Goal: Task Accomplishment & Management: Use online tool/utility

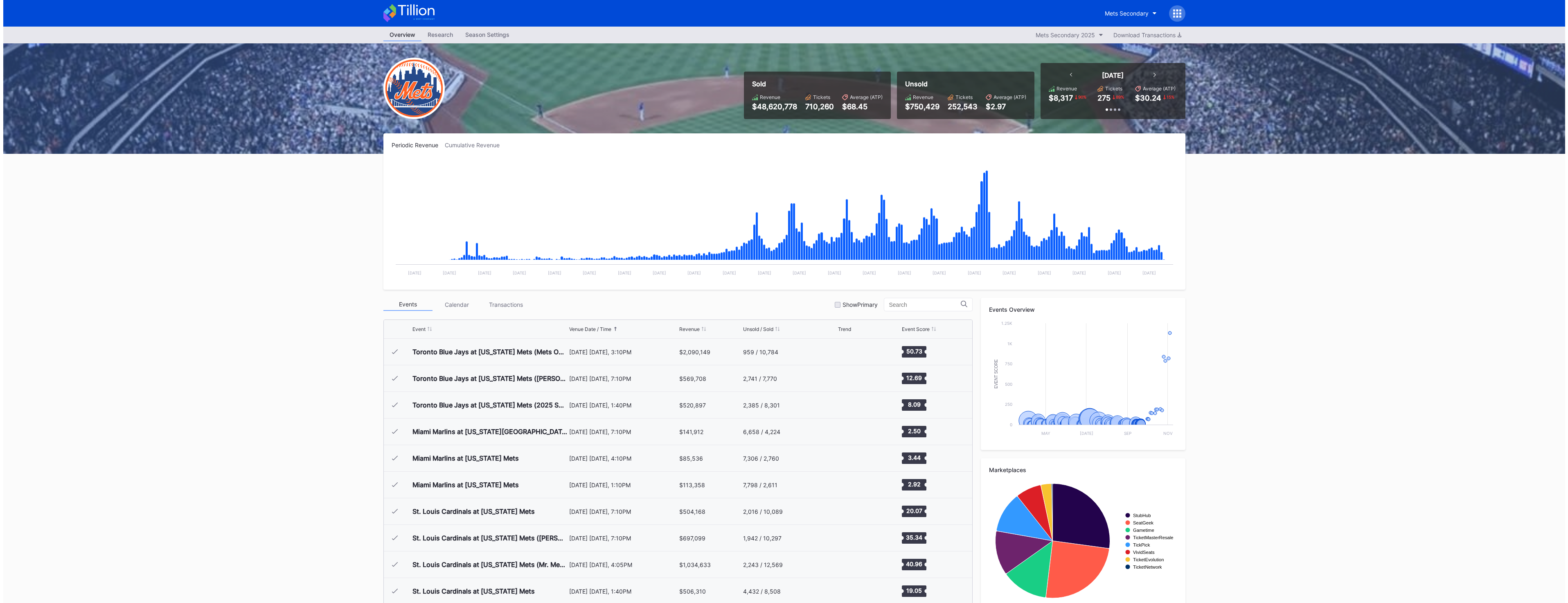
scroll to position [1941, 0]
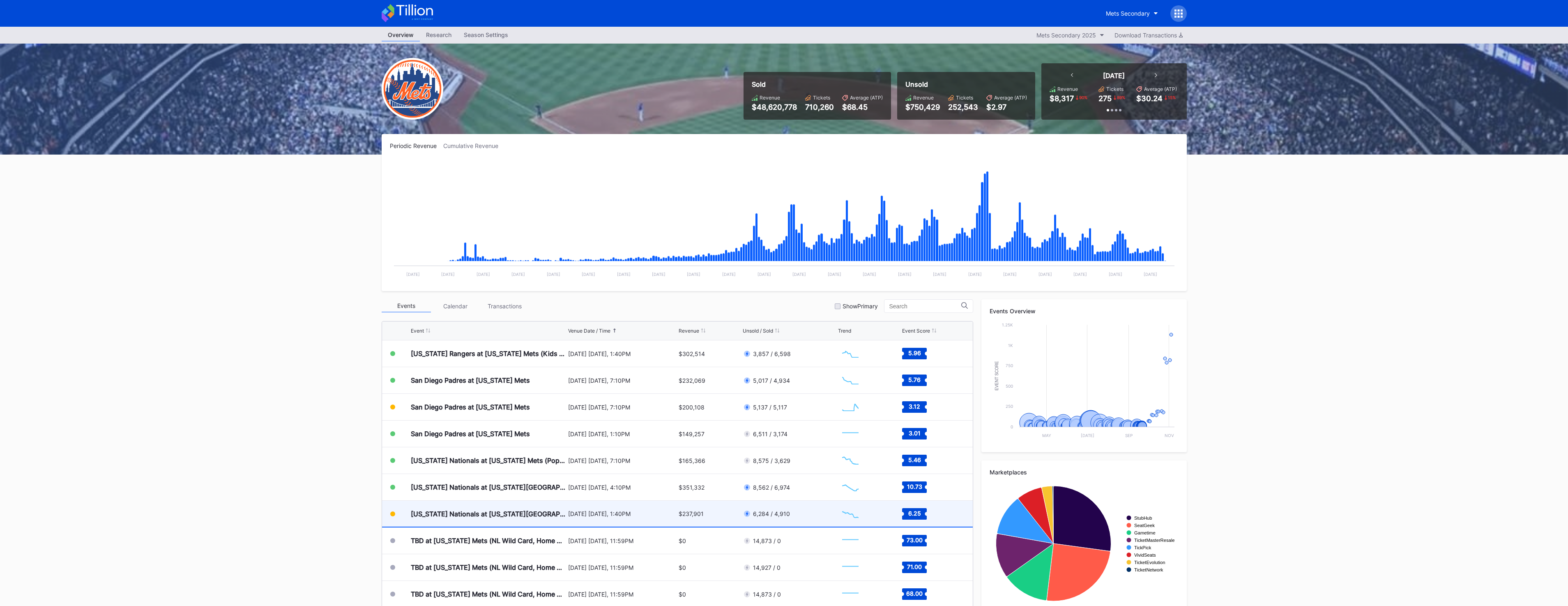
click at [561, 521] on div "[US_STATE] Nationals at [US_STATE][GEOGRAPHIC_DATA]" at bounding box center [488, 514] width 155 height 26
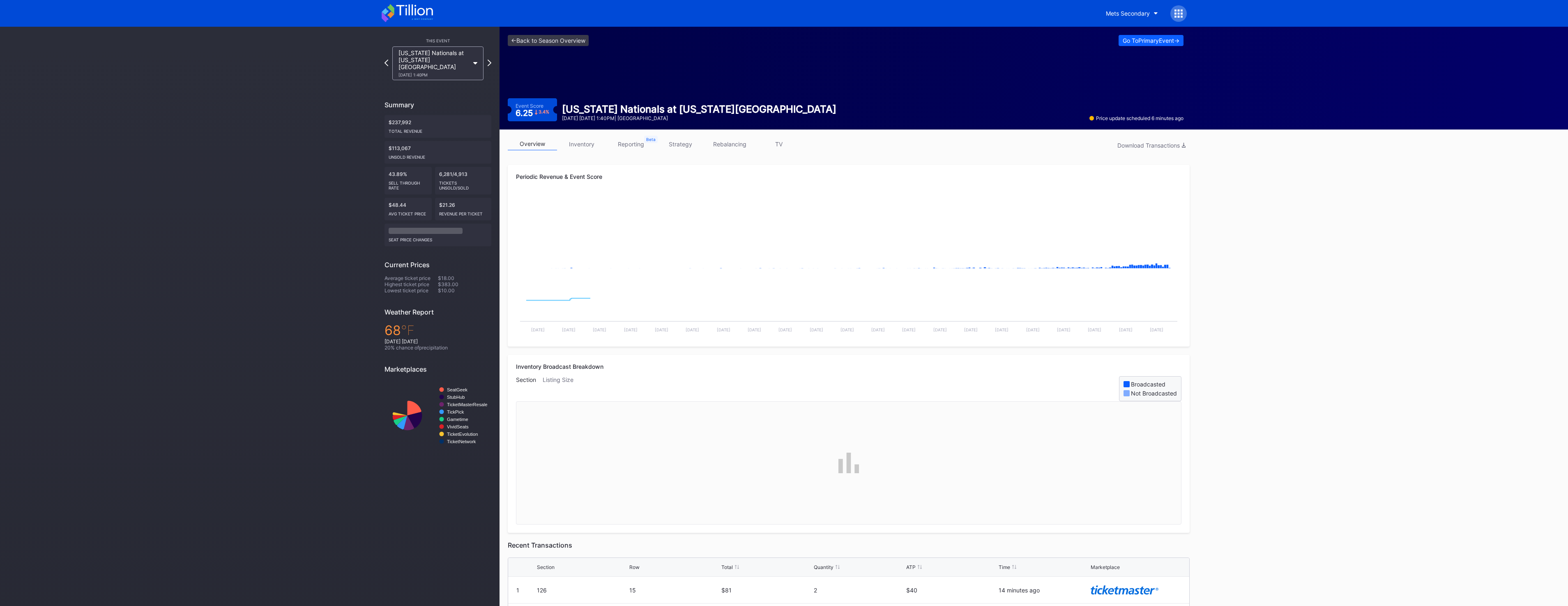
click at [783, 147] on link "TV" at bounding box center [779, 144] width 49 height 13
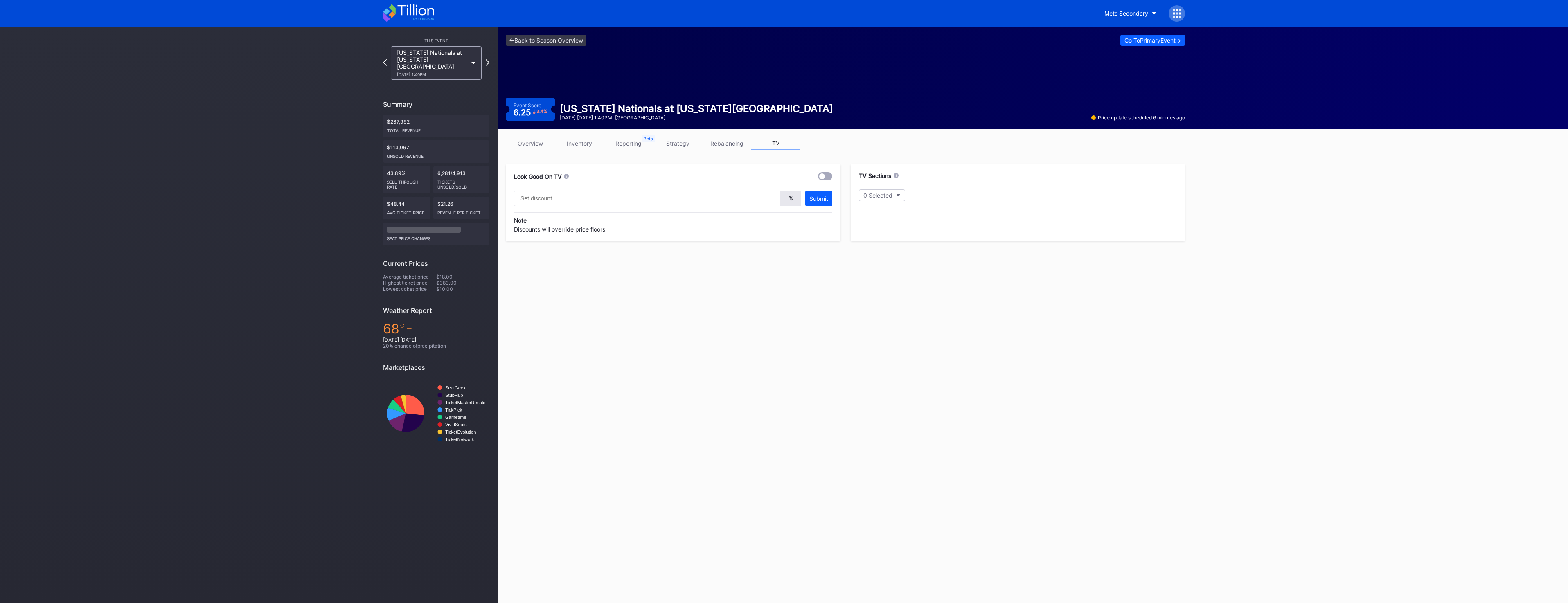
click at [542, 145] on link "overview" at bounding box center [530, 143] width 49 height 13
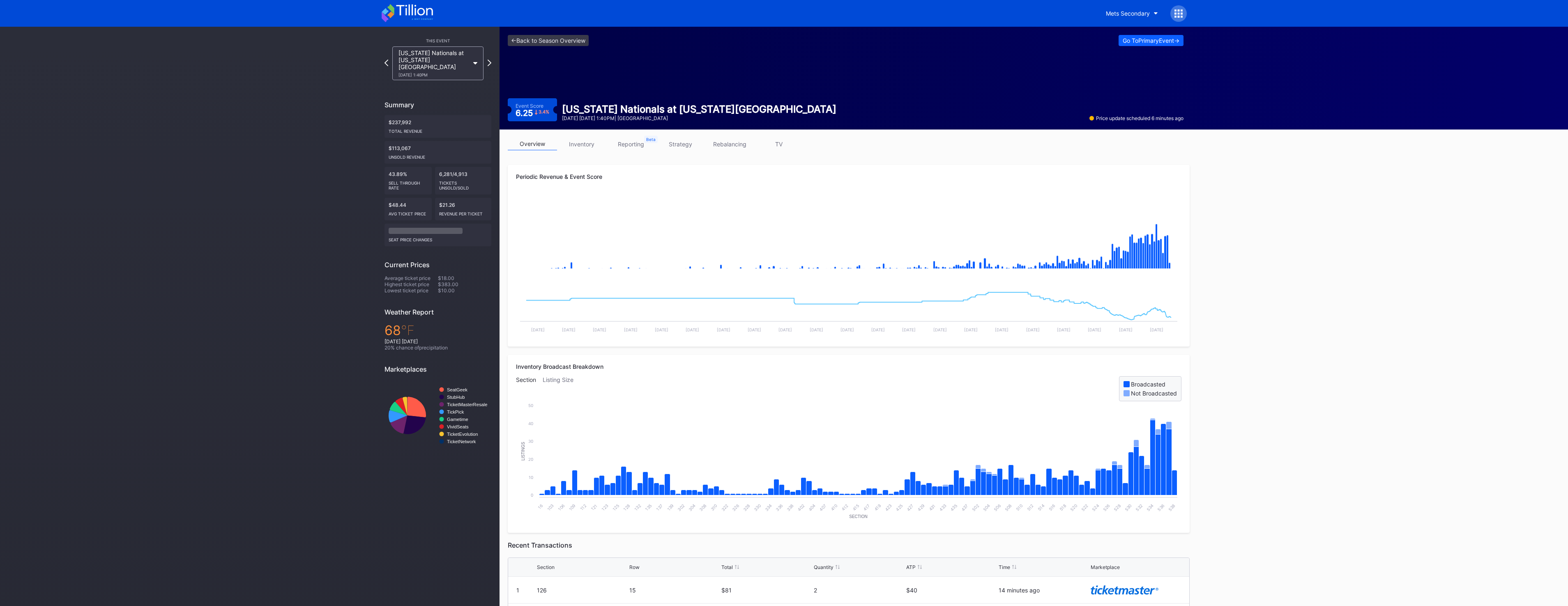
click at [580, 141] on link "inventory" at bounding box center [582, 144] width 49 height 13
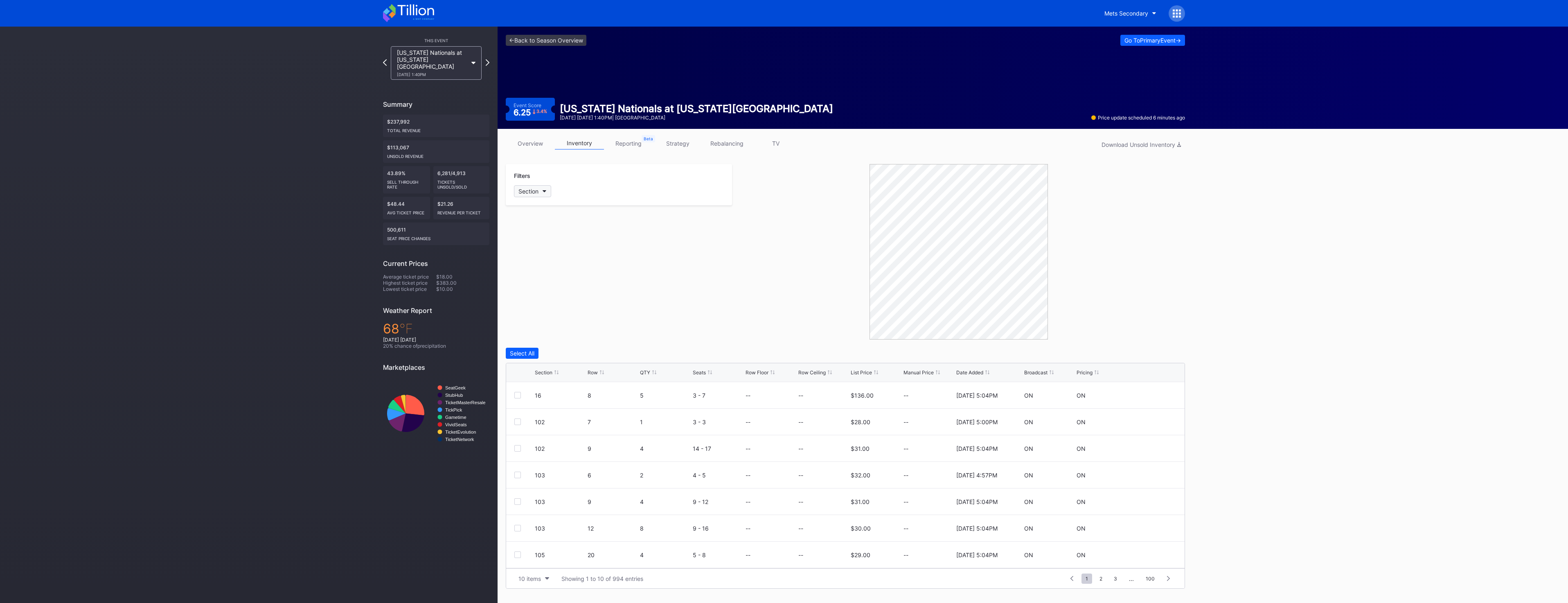
click at [545, 190] on icon "button" at bounding box center [544, 192] width 4 height 2
click at [563, 291] on div "135" at bounding box center [561, 294] width 96 height 15
click at [654, 371] on icon at bounding box center [654, 372] width 4 height 4
click at [516, 422] on div at bounding box center [517, 422] width 7 height 7
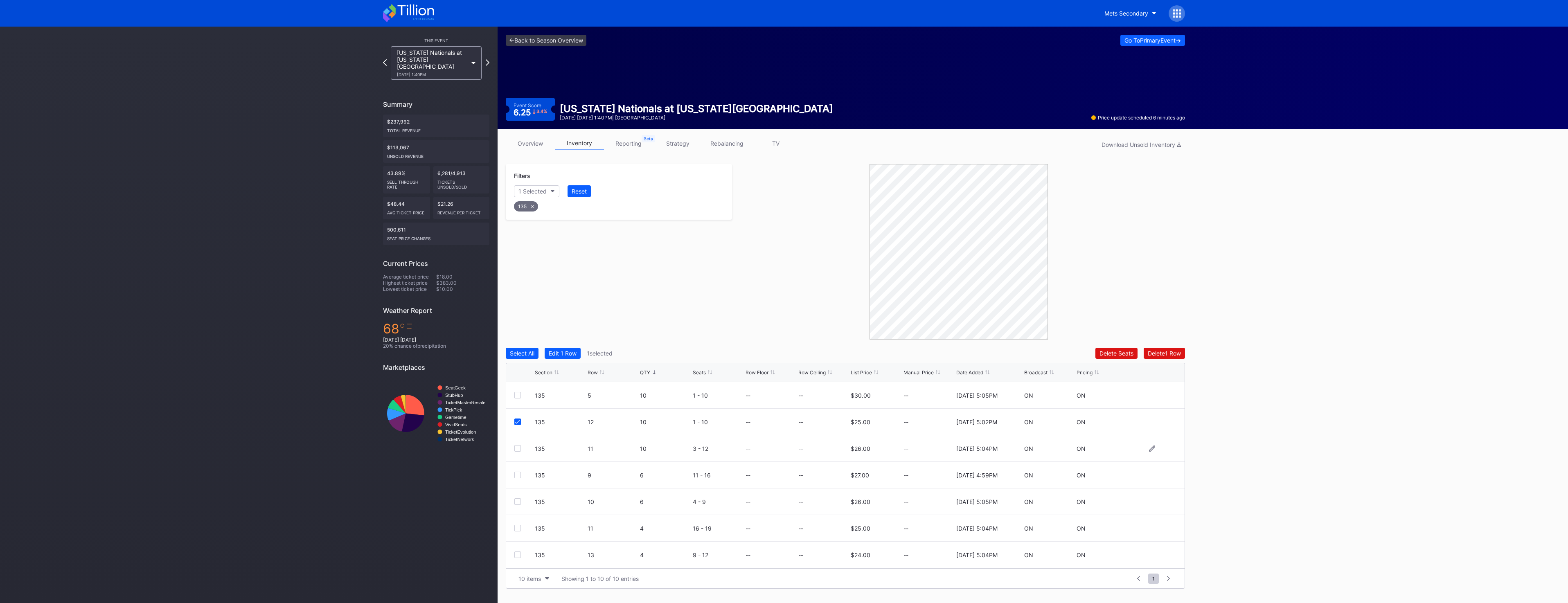
click at [519, 450] on div at bounding box center [517, 448] width 7 height 7
click at [1172, 352] on div "Delete 2 Rows" at bounding box center [1163, 353] width 37 height 7
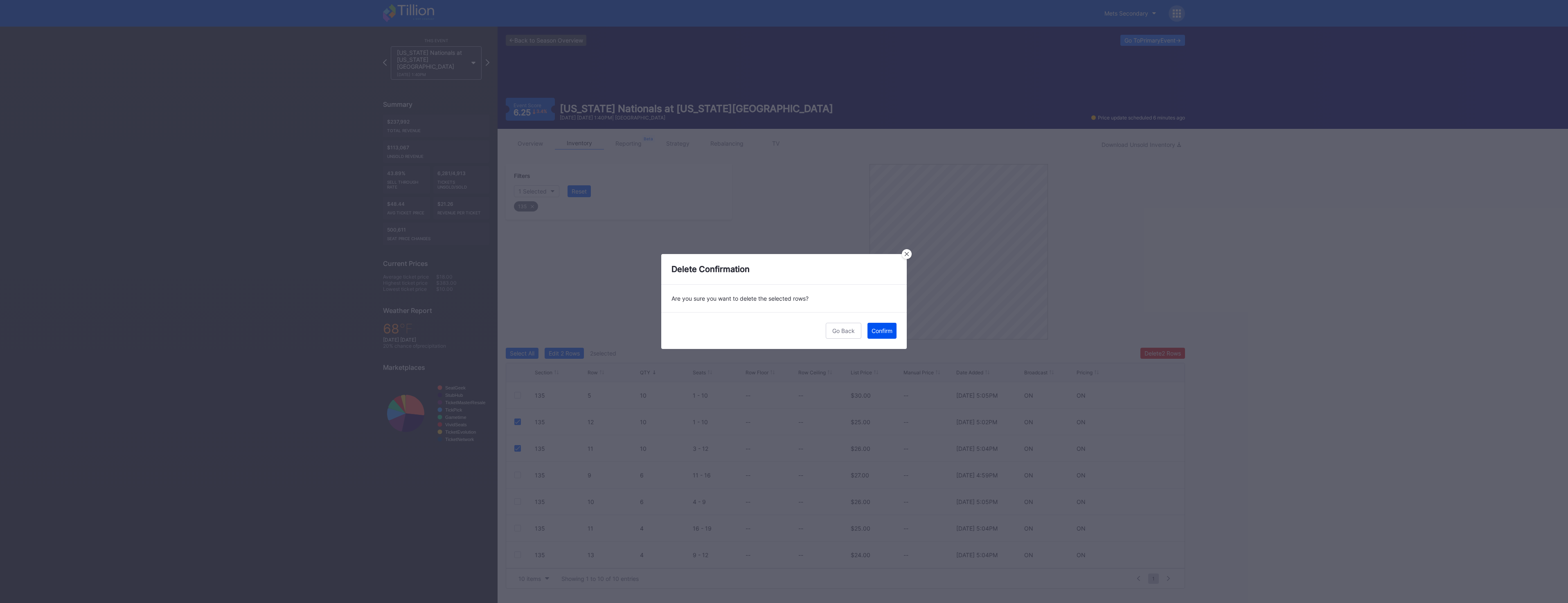
click at [883, 330] on div "Confirm" at bounding box center [882, 330] width 21 height 7
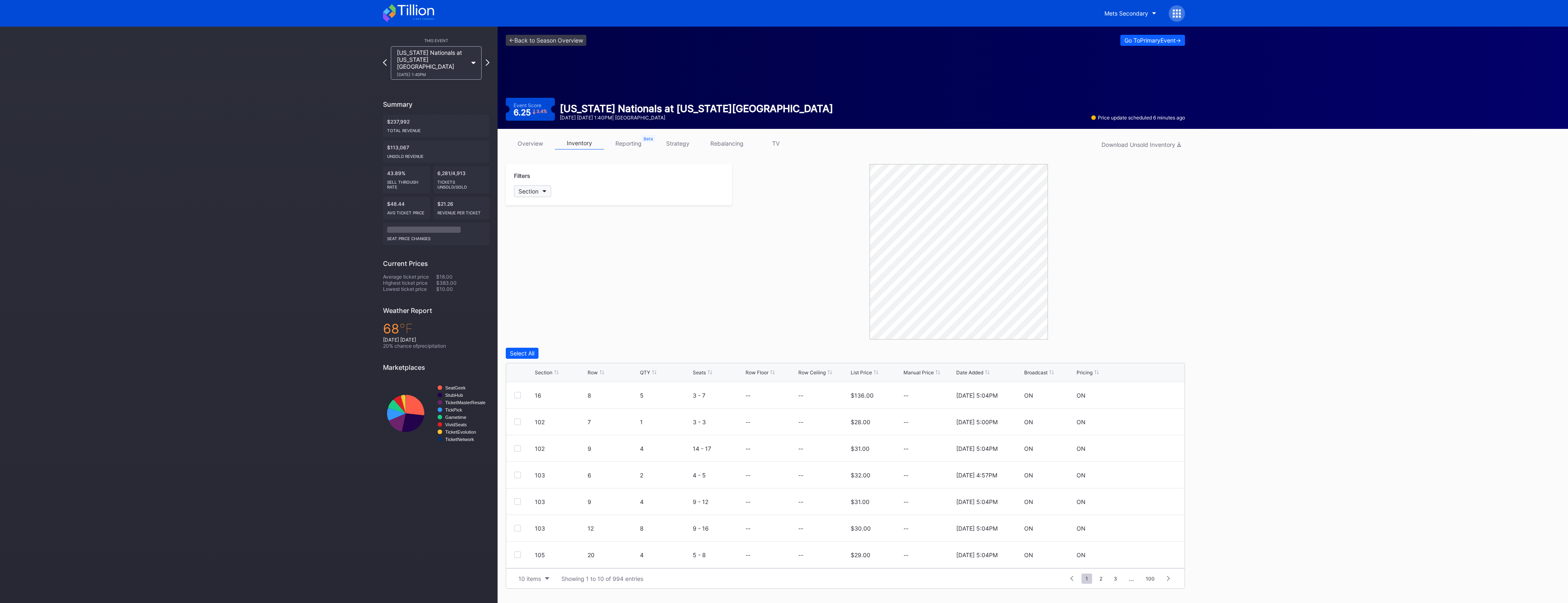
click at [543, 193] on button "Section" at bounding box center [532, 191] width 37 height 12
click at [578, 274] on div "135" at bounding box center [561, 276] width 96 height 15
click at [643, 372] on div "QTY" at bounding box center [645, 372] width 10 height 6
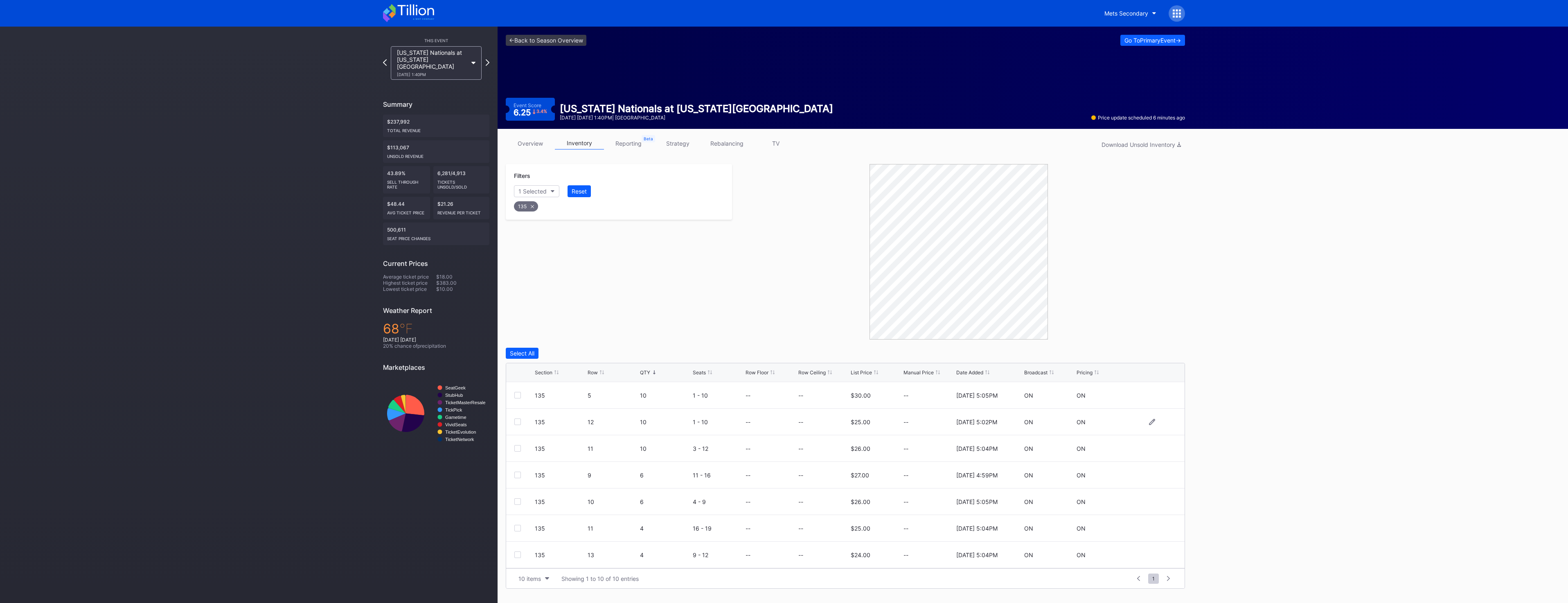
click at [519, 422] on div at bounding box center [517, 422] width 7 height 7
click at [516, 447] on div at bounding box center [517, 448] width 7 height 7
click at [1155, 352] on div "Delete 2 Rows" at bounding box center [1163, 353] width 37 height 7
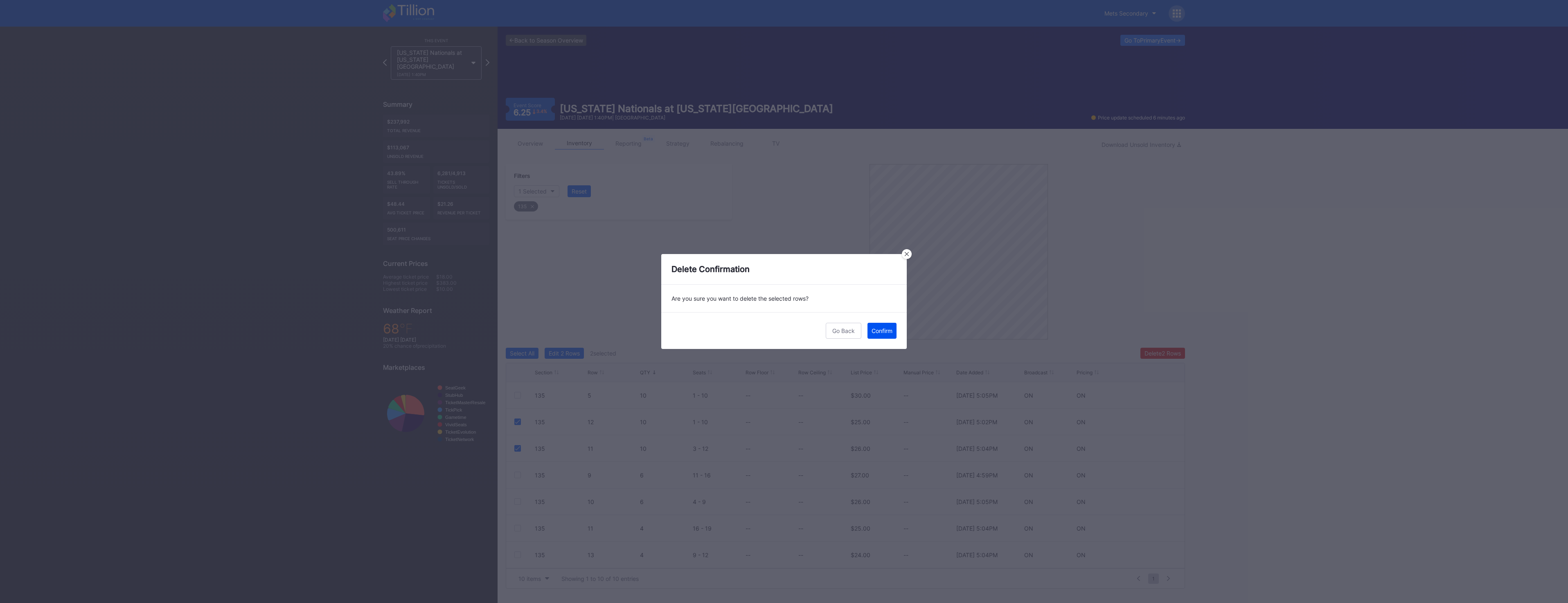
click at [877, 330] on div "Confirm" at bounding box center [882, 330] width 21 height 7
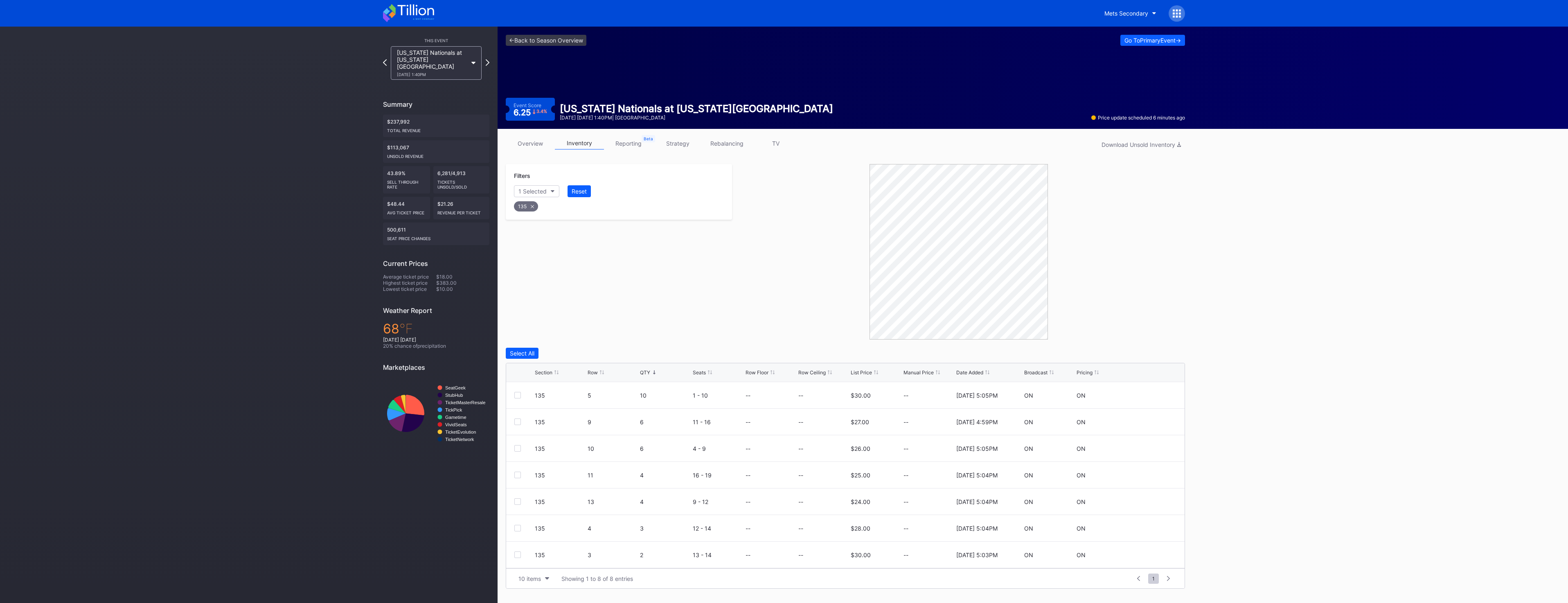
click at [209, 602] on div "This Event [US_STATE] Nationals at [US_STATE] Mets [DATE] 1:40PM Summary $237,9…" at bounding box center [248, 315] width 497 height 576
